Goal: Task Accomplishment & Management: Use online tool/utility

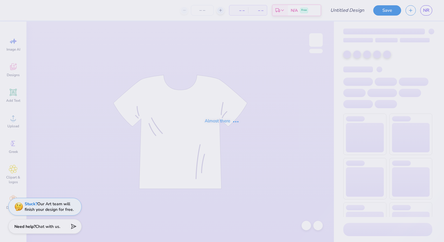
type input "mens weekend"
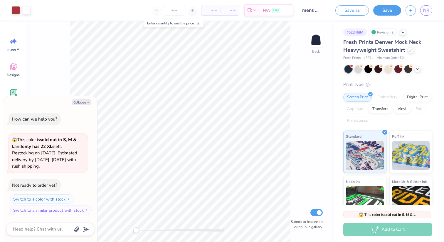
type textarea "x"
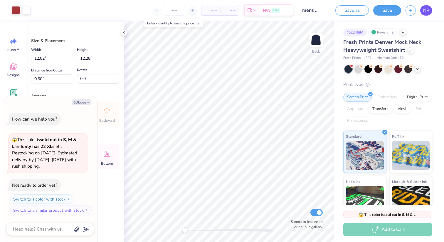
click at [430, 7] on link "NR" at bounding box center [426, 10] width 12 height 10
